Goal: Find specific page/section: Find specific page/section

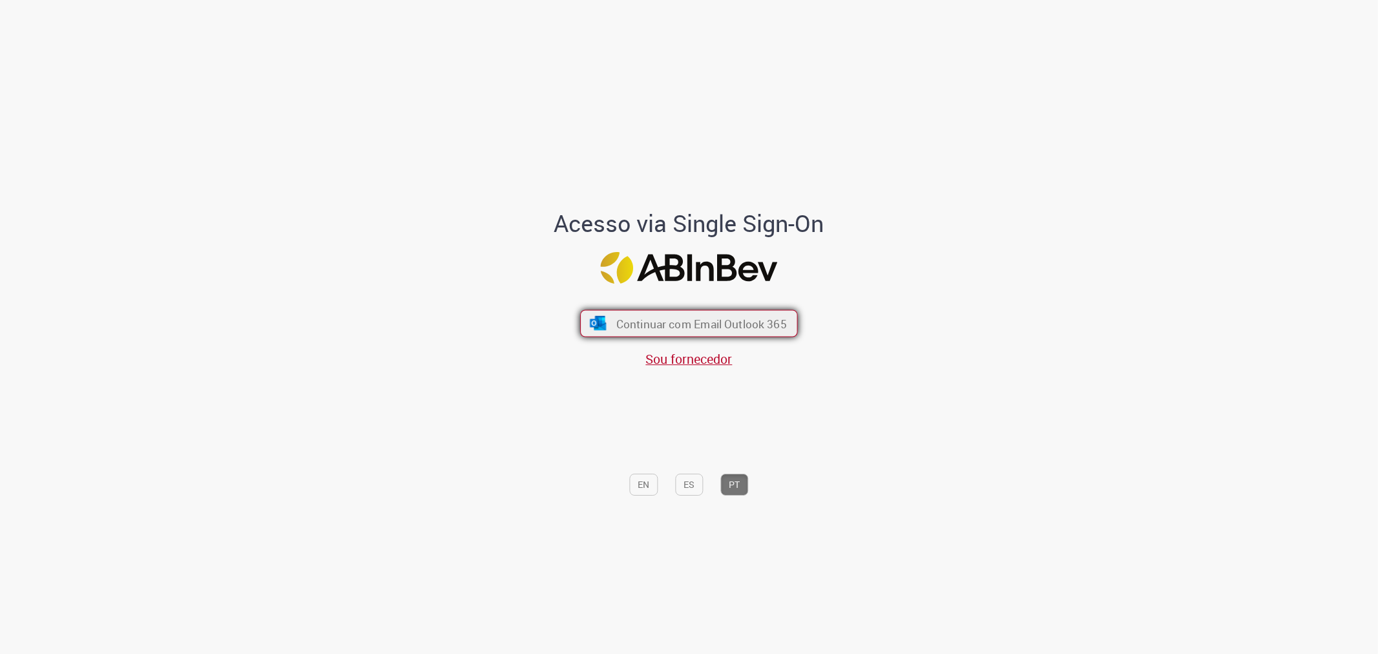
click at [733, 327] on span "Continuar com Email Outlook 365" at bounding box center [701, 323] width 171 height 15
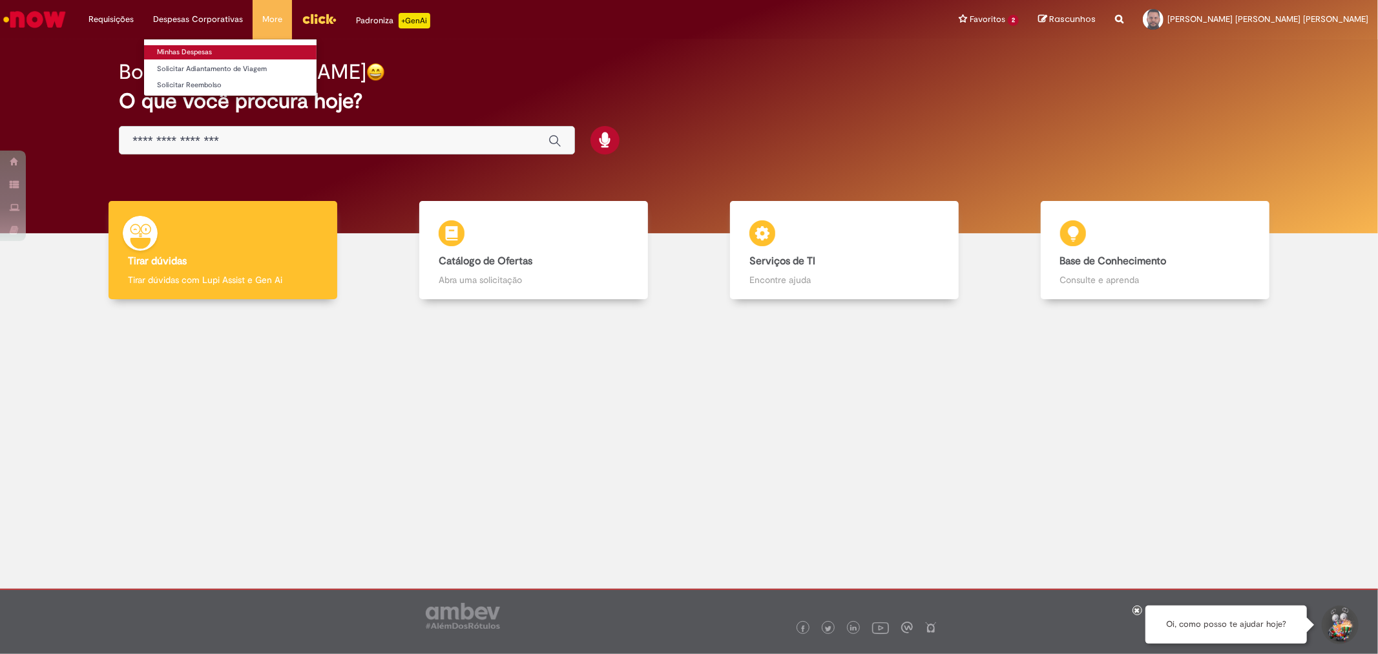
click at [205, 50] on link "Minhas Despesas" at bounding box center [230, 52] width 173 height 14
